Goal: Manage account settings

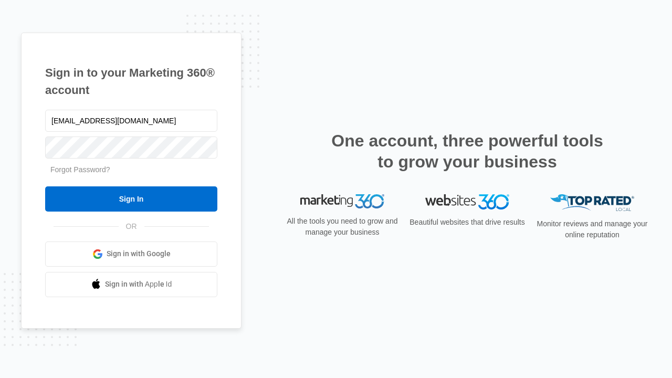
type input "dankie614@gmail.com"
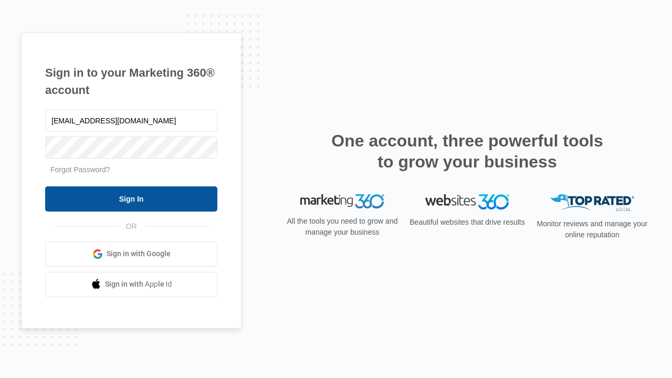
click at [131, 199] on input "Sign In" at bounding box center [131, 198] width 172 height 25
